Goal: Information Seeking & Learning: Find specific page/section

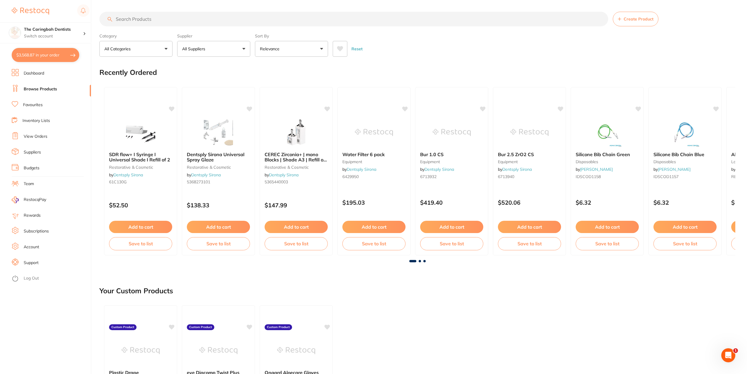
click at [202, 22] on input "search" at bounding box center [353, 19] width 509 height 15
click at [43, 122] on link "Inventory Lists" at bounding box center [36, 121] width 27 height 6
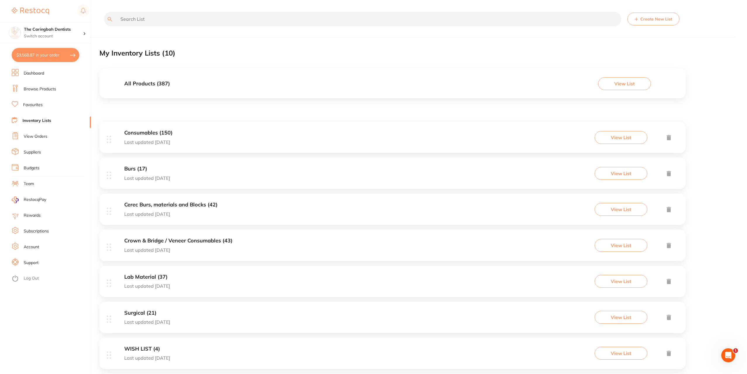
click at [139, 168] on h3 "Burs (17)" at bounding box center [147, 169] width 46 height 6
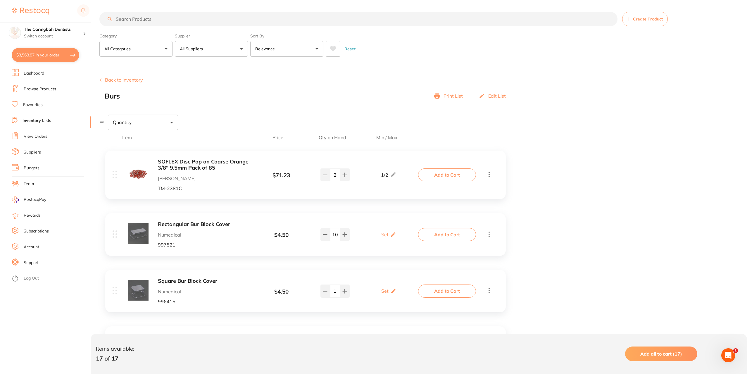
click at [157, 18] on input "search" at bounding box center [358, 19] width 518 height 15
click at [37, 89] on link "Browse Products" at bounding box center [40, 89] width 32 height 6
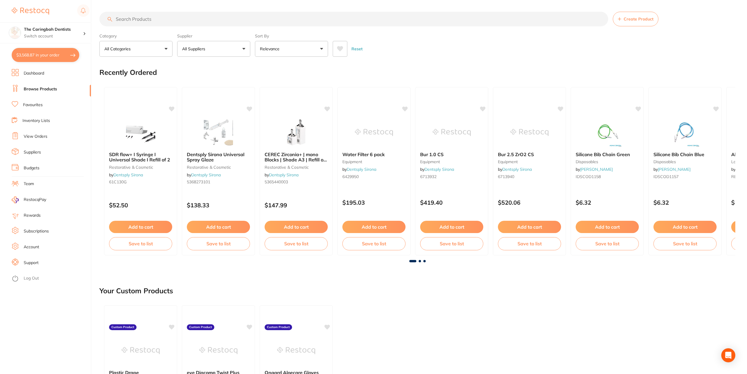
click at [139, 19] on input "search" at bounding box center [353, 19] width 509 height 15
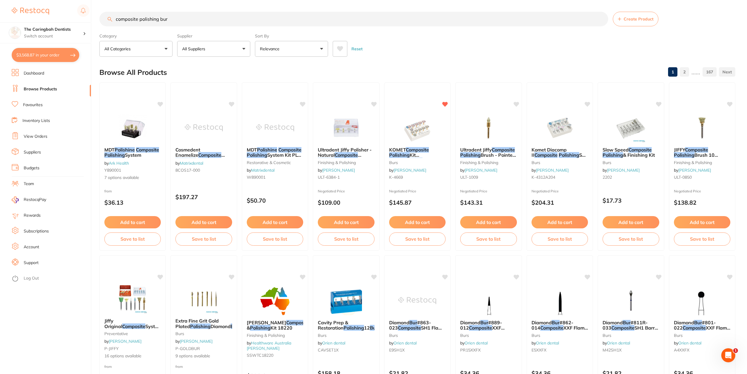
scroll to position [0, 0]
drag, startPoint x: 138, startPoint y: 20, endPoint x: 112, endPoint y: 26, distance: 26.5
click at [112, 26] on input "composite polishing bur" at bounding box center [353, 19] width 509 height 15
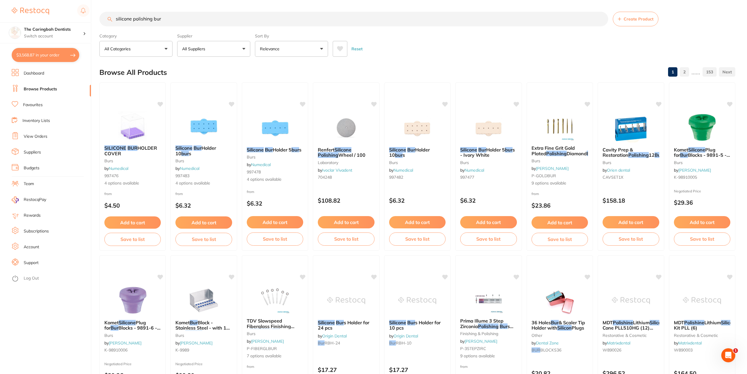
scroll to position [0, 0]
click at [170, 20] on input "silicone polishing bur" at bounding box center [353, 19] width 509 height 15
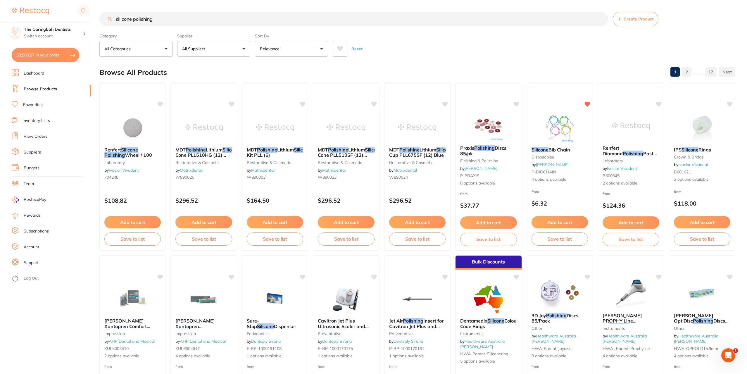
drag, startPoint x: 132, startPoint y: 18, endPoint x: 107, endPoint y: 20, distance: 25.5
click at [107, 20] on input "silicone polishing" at bounding box center [353, 19] width 509 height 15
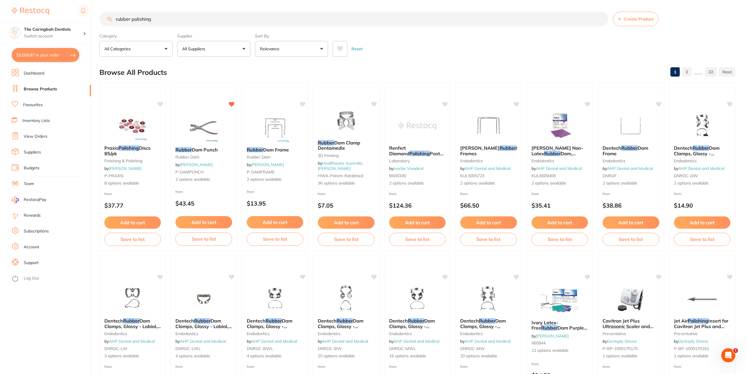
type input "rubber polishing"
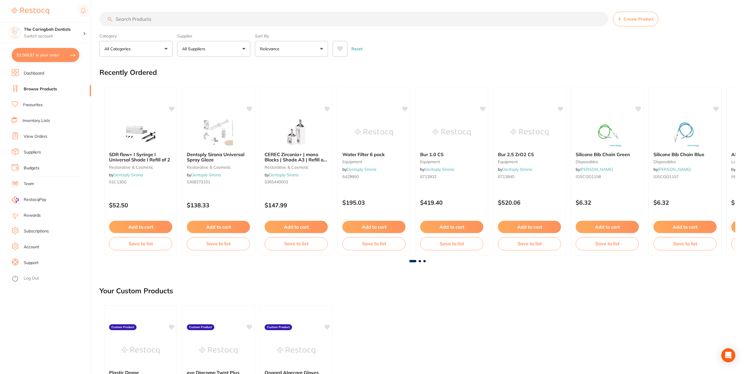
click at [132, 23] on input "search" at bounding box center [353, 19] width 509 height 15
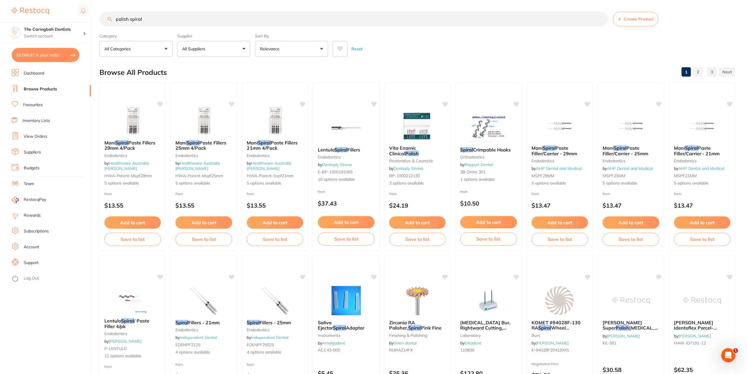
drag, startPoint x: 145, startPoint y: 16, endPoint x: 114, endPoint y: 18, distance: 30.8
click at [114, 18] on input "polish spiral" at bounding box center [353, 19] width 509 height 15
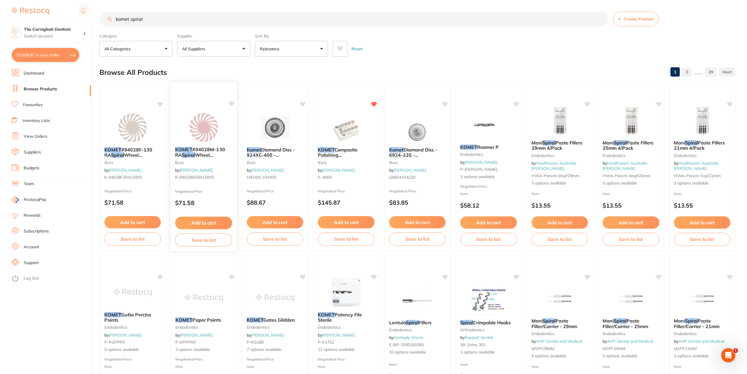
type input "komet spiral"
click at [232, 105] on icon at bounding box center [232, 103] width 6 height 5
click at [158, 104] on icon at bounding box center [161, 103] width 6 height 5
